Goal: Use online tool/utility: Utilize a website feature to perform a specific function

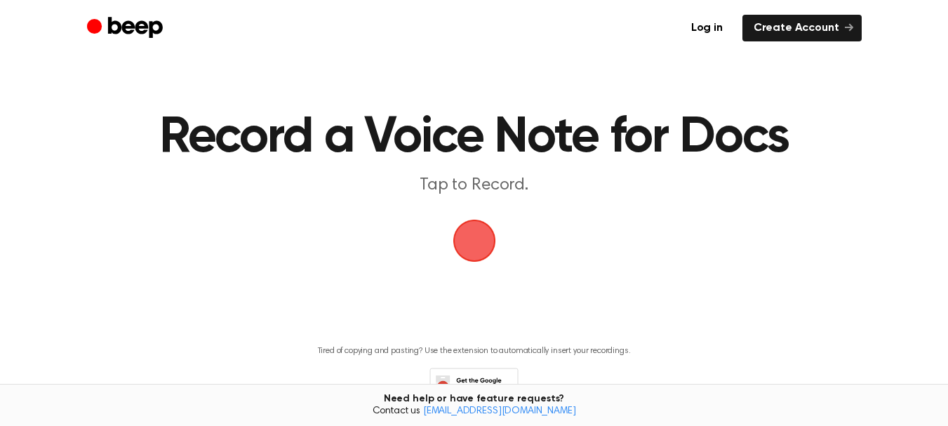
click at [479, 238] on span "button" at bounding box center [474, 241] width 43 height 43
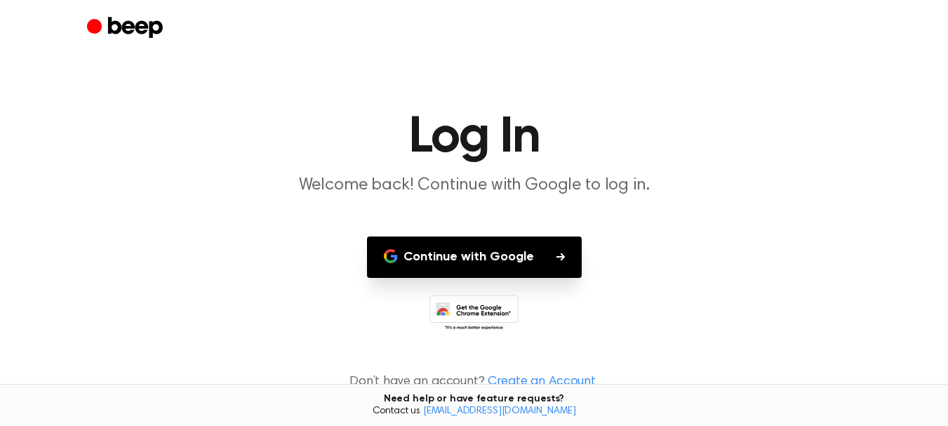
click at [509, 250] on button "Continue with Google" at bounding box center [474, 256] width 215 height 41
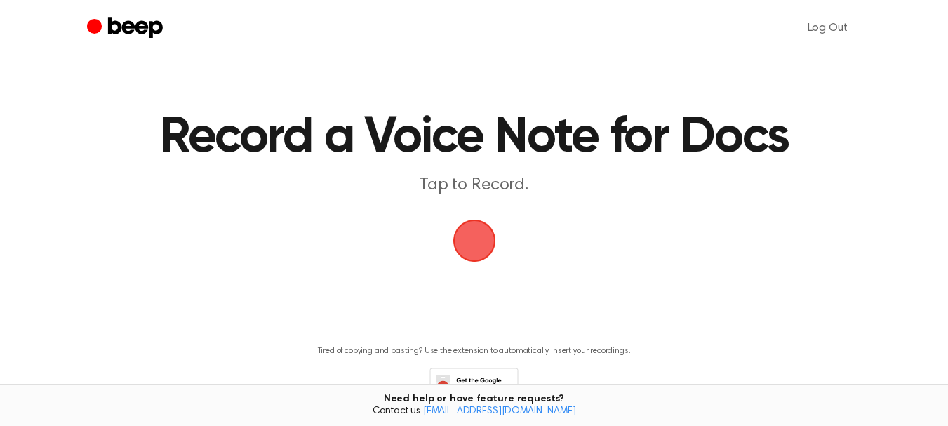
click at [468, 228] on span "button" at bounding box center [474, 240] width 39 height 39
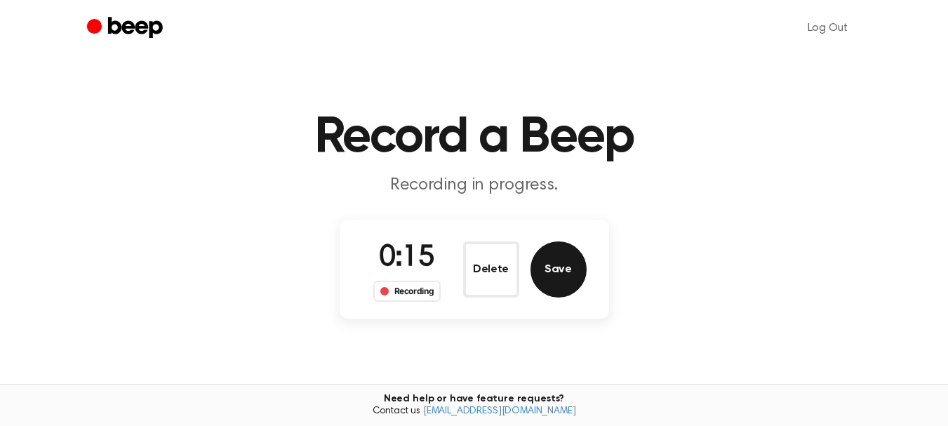
click at [563, 274] on button "Save" at bounding box center [558, 269] width 56 height 56
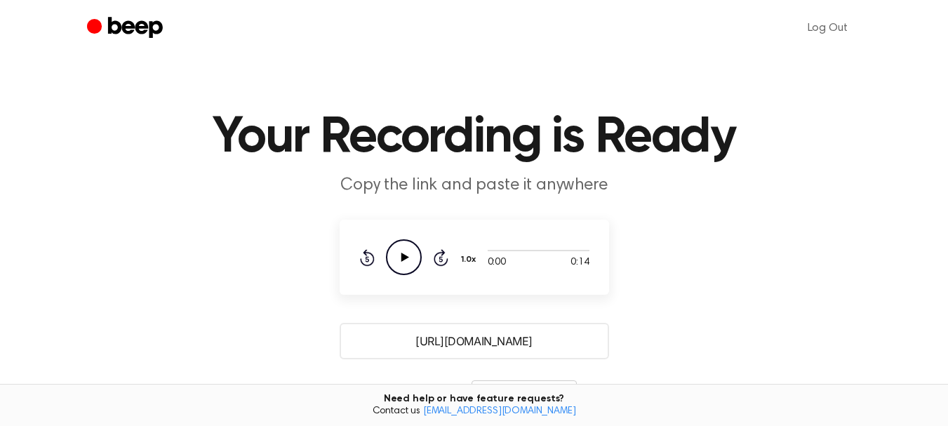
click at [390, 255] on icon "Play Audio" at bounding box center [404, 257] width 36 height 36
